Goal: Check status: Check status

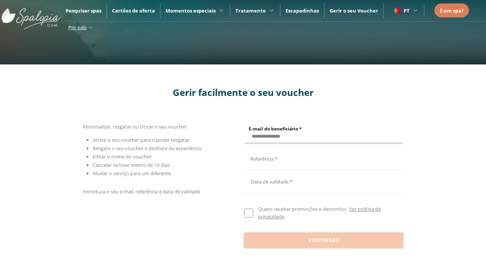
type input "**********"
click at [322, 158] on input "E-mail do beneficiário *" at bounding box center [322, 157] width 157 height 13
type input "**********"
click at [323, 181] on div at bounding box center [323, 181] width 159 height 18
click at [305, 64] on button "Oct" at bounding box center [304, 70] width 37 height 13
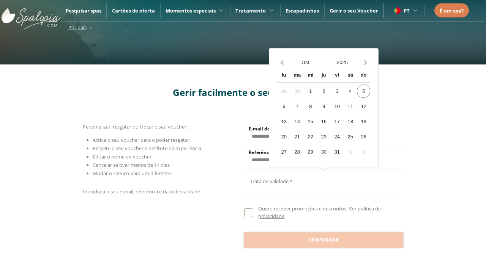
click at [287, 115] on div "[DATE]" at bounding box center [287, 107] width 34 height 16
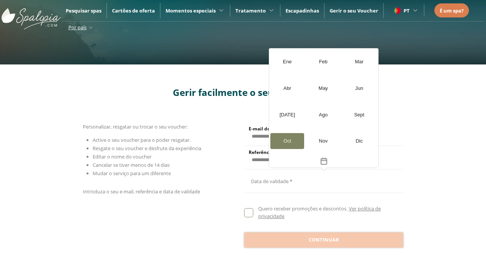
click at [342, 62] on button "2025" at bounding box center [342, 62] width 37 height 13
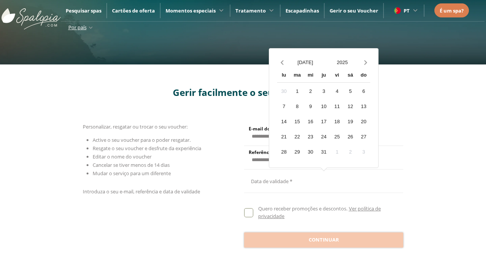
click at [287, 108] on div "2026" at bounding box center [287, 116] width 34 height 16
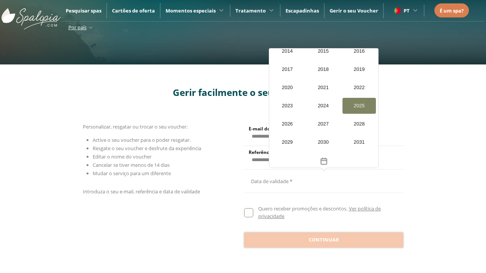
scroll to position [721, 0]
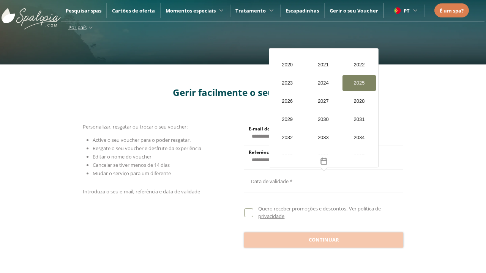
click at [285, 136] on div "20" at bounding box center [291, 136] width 13 height 13
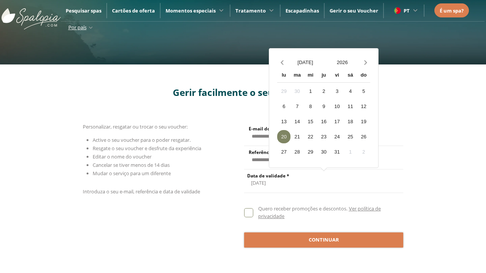
scroll to position [0, 0]
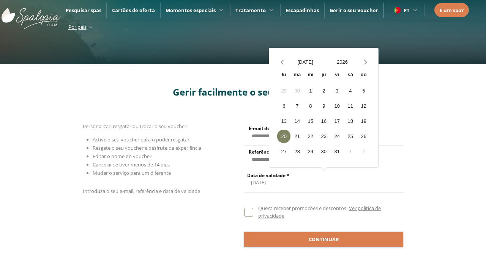
click at [323, 239] on span "Continuar" at bounding box center [323, 240] width 30 height 8
